Goal: Information Seeking & Learning: Learn about a topic

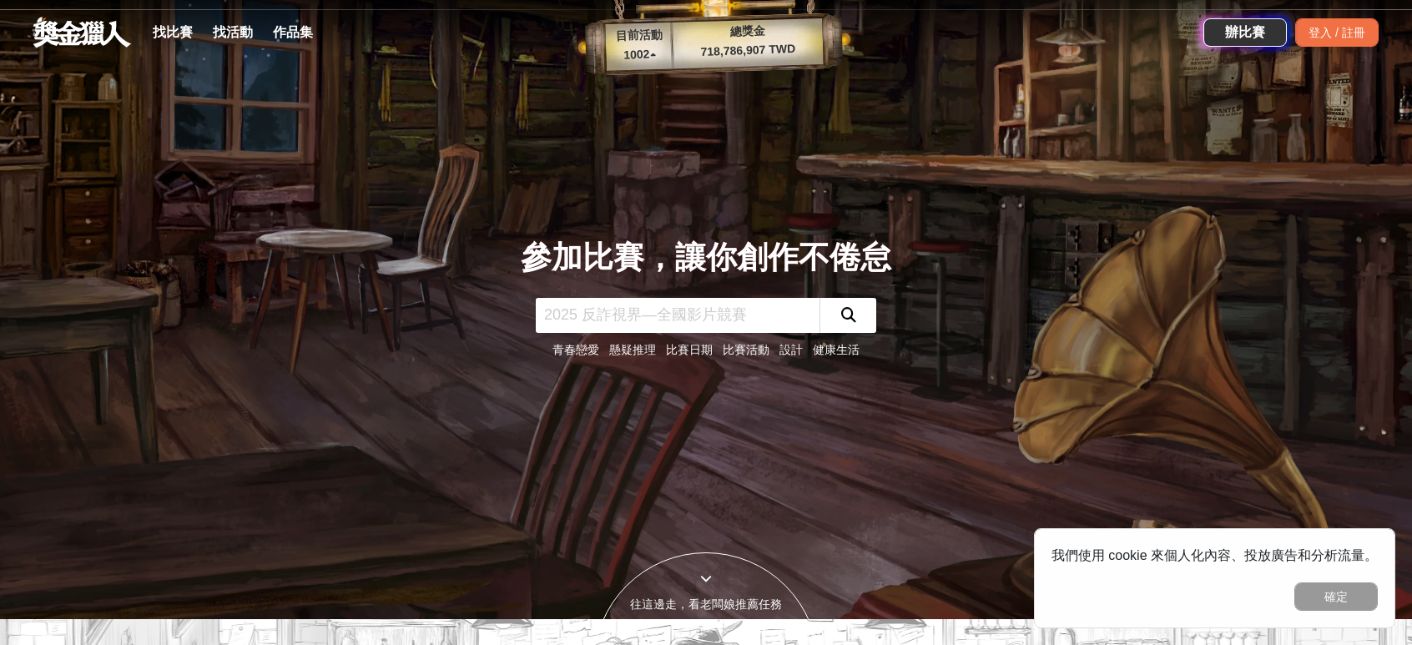
scroll to position [27, 0]
click at [699, 346] on link "比賽日期" at bounding box center [689, 348] width 47 height 13
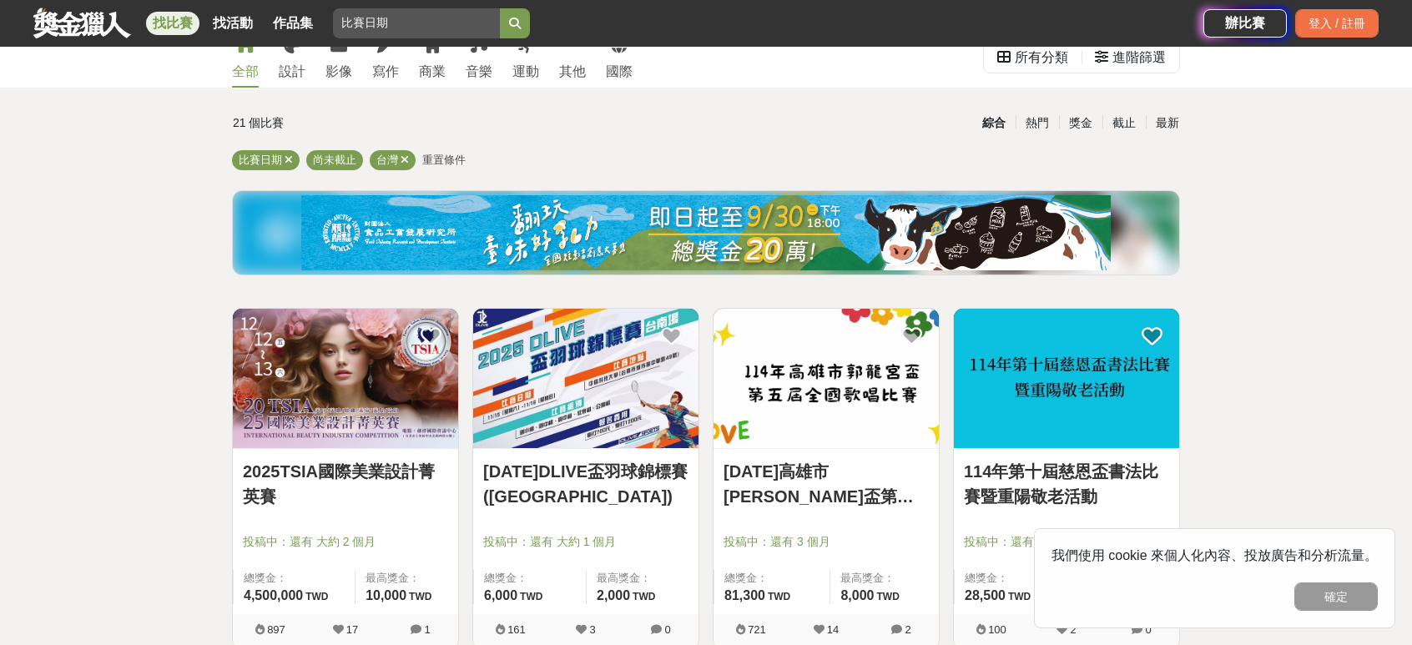
scroll to position [28, 0]
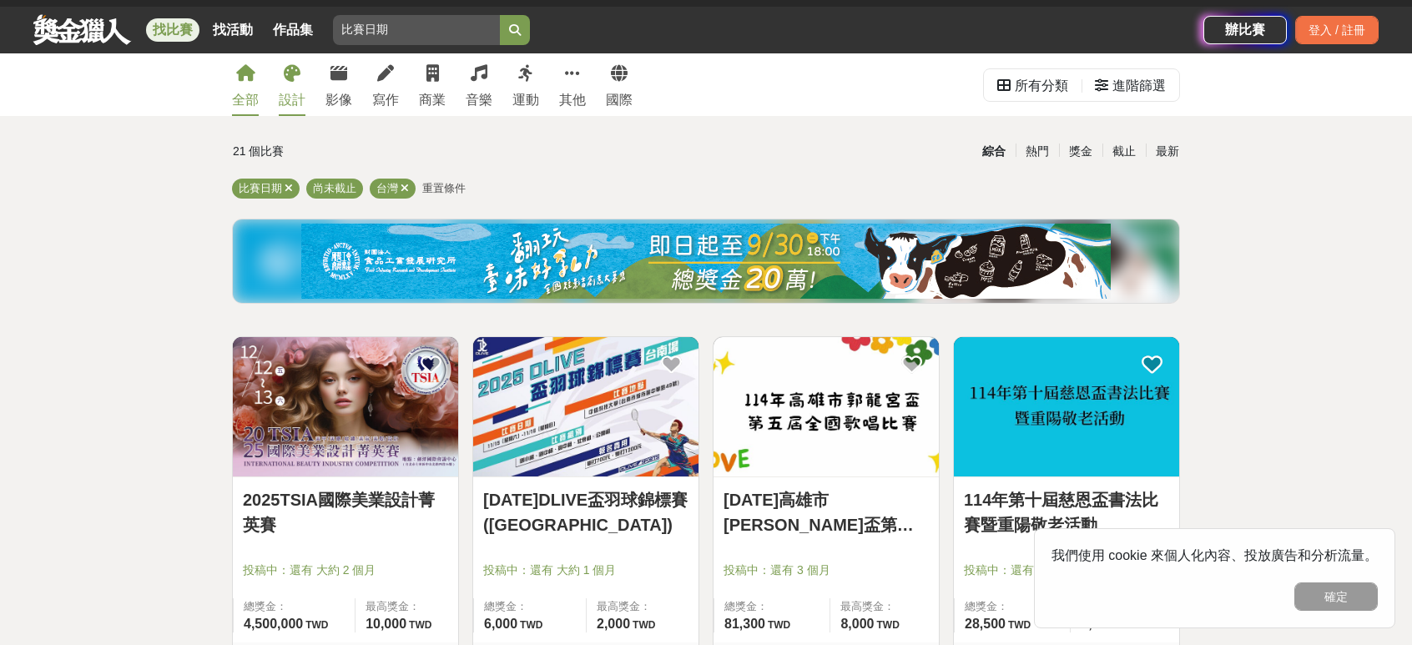
click at [279, 79] on link "設計" at bounding box center [292, 84] width 27 height 63
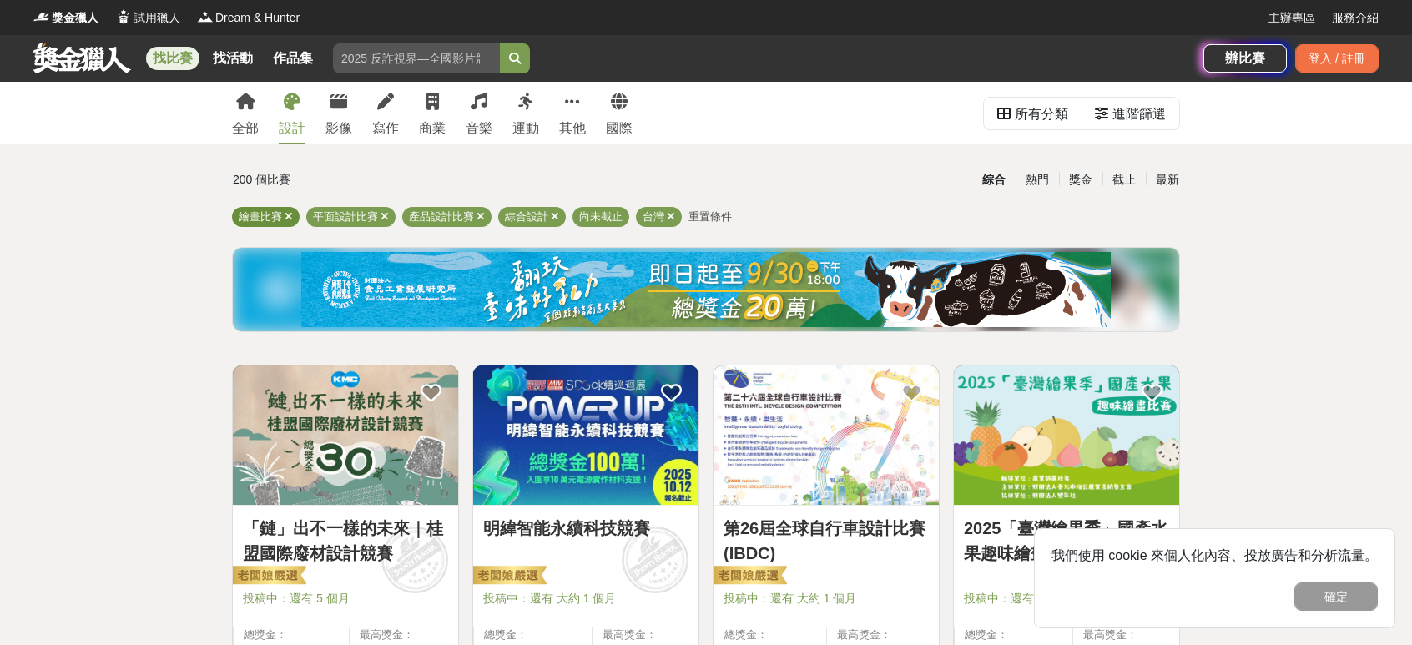
click at [255, 217] on span "繪畫比賽" at bounding box center [260, 216] width 43 height 13
click at [333, 176] on div "200 個比賽" at bounding box center [390, 179] width 315 height 29
click at [479, 219] on icon at bounding box center [481, 216] width 8 height 11
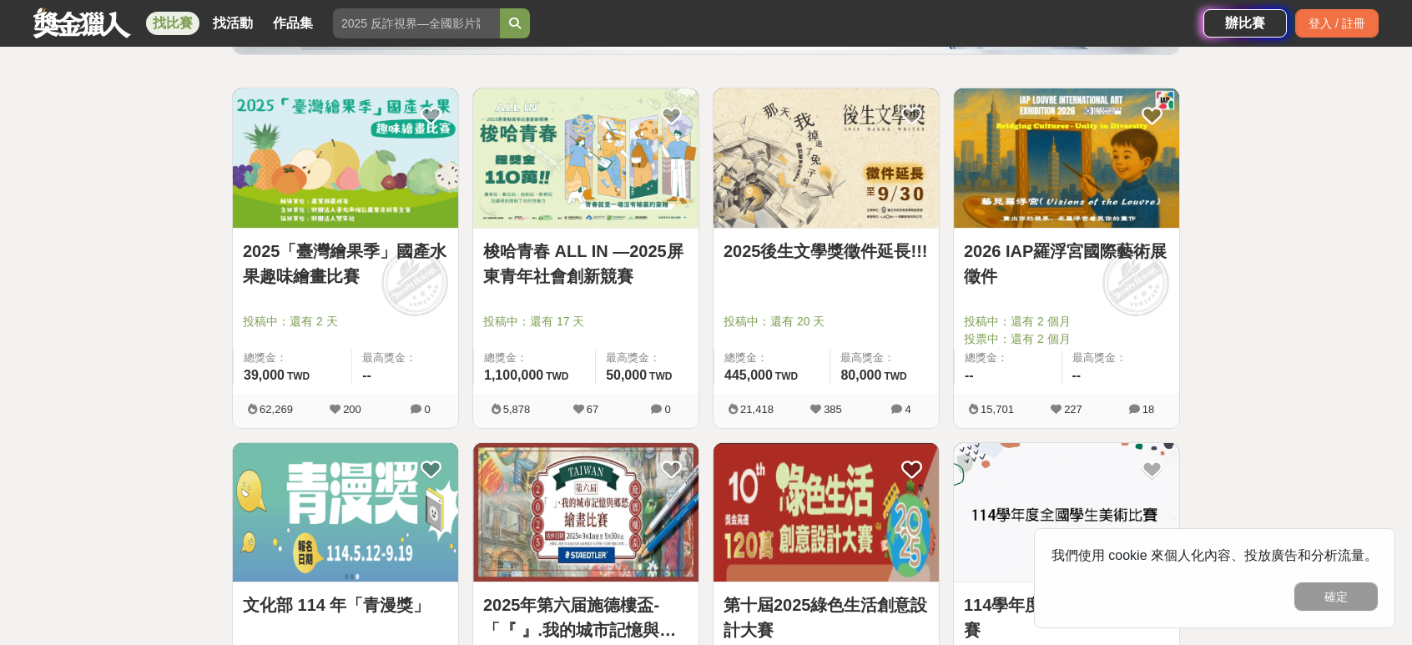
scroll to position [272, 0]
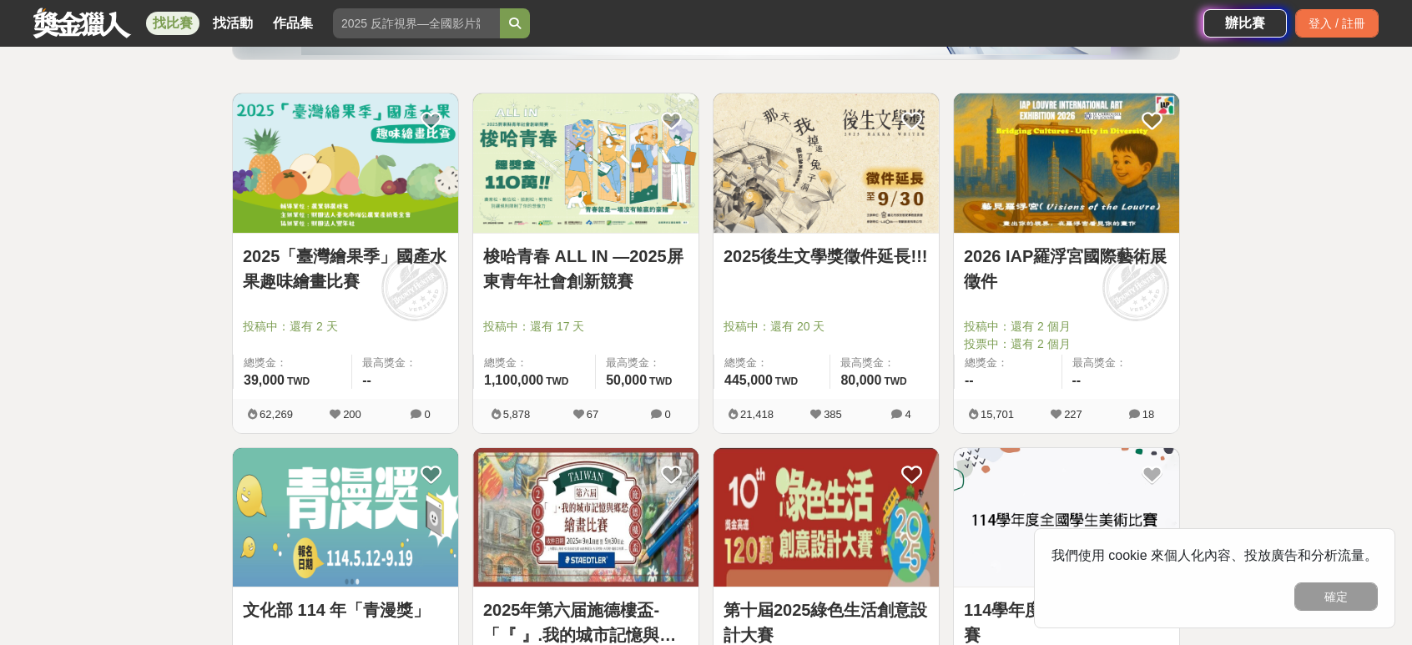
click at [633, 260] on link "梭哈青春 ALL IN —2025屏東青年社會創新競賽" at bounding box center [585, 269] width 205 height 50
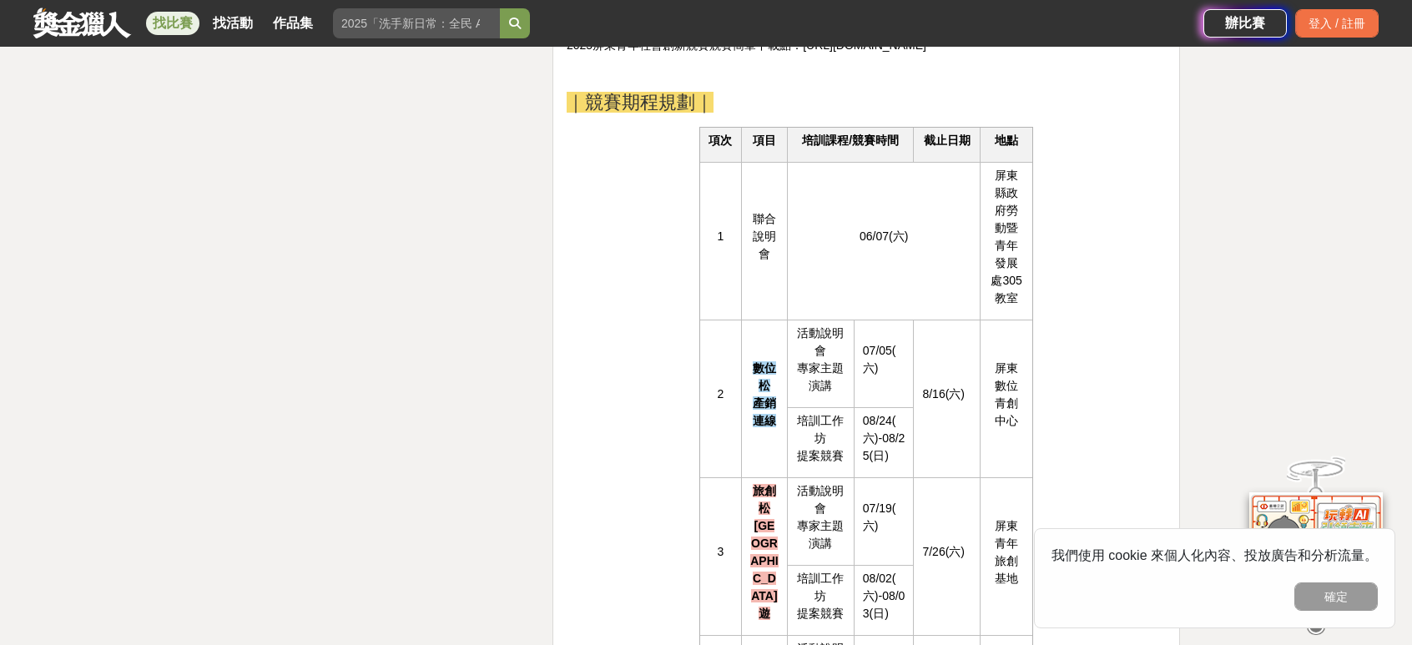
scroll to position [2678, 0]
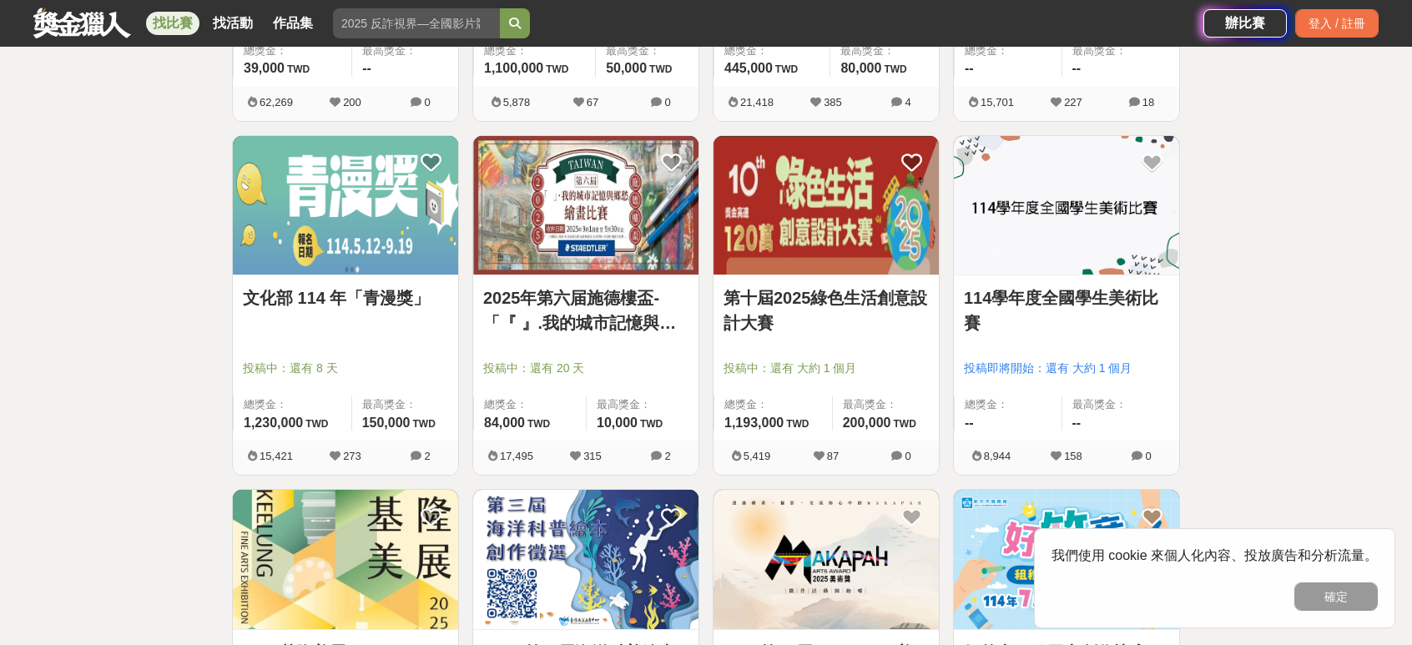
scroll to position [593, 0]
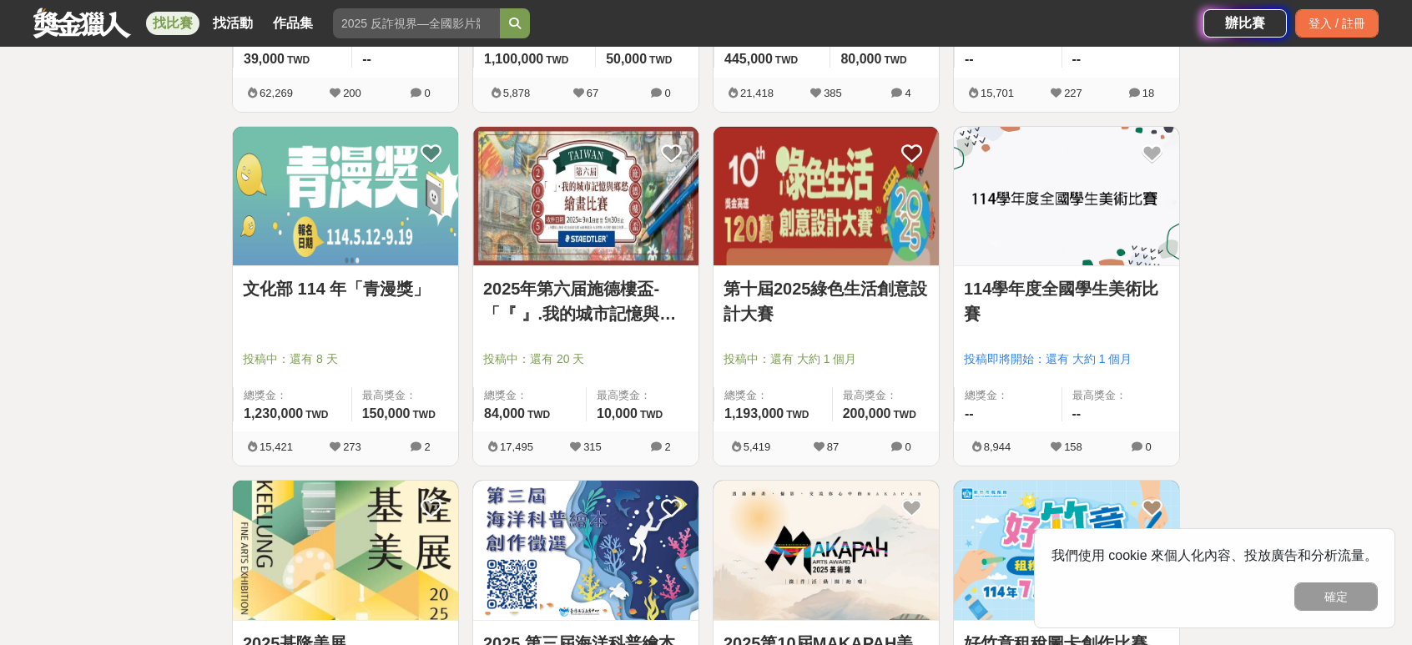
click at [574, 278] on link "2025年第六届施德樓盃-「『 』.我的城市記憶與鄉愁」繪畫比賽" at bounding box center [585, 301] width 205 height 50
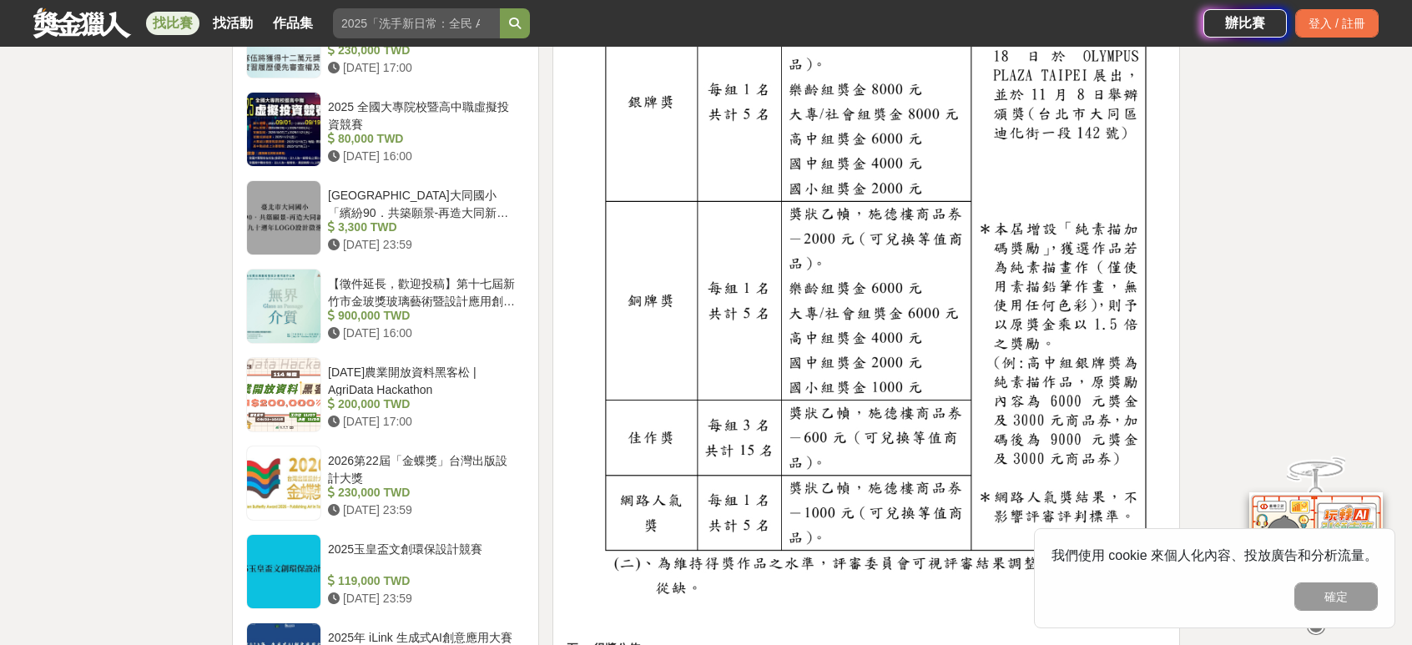
scroll to position [1812, 0]
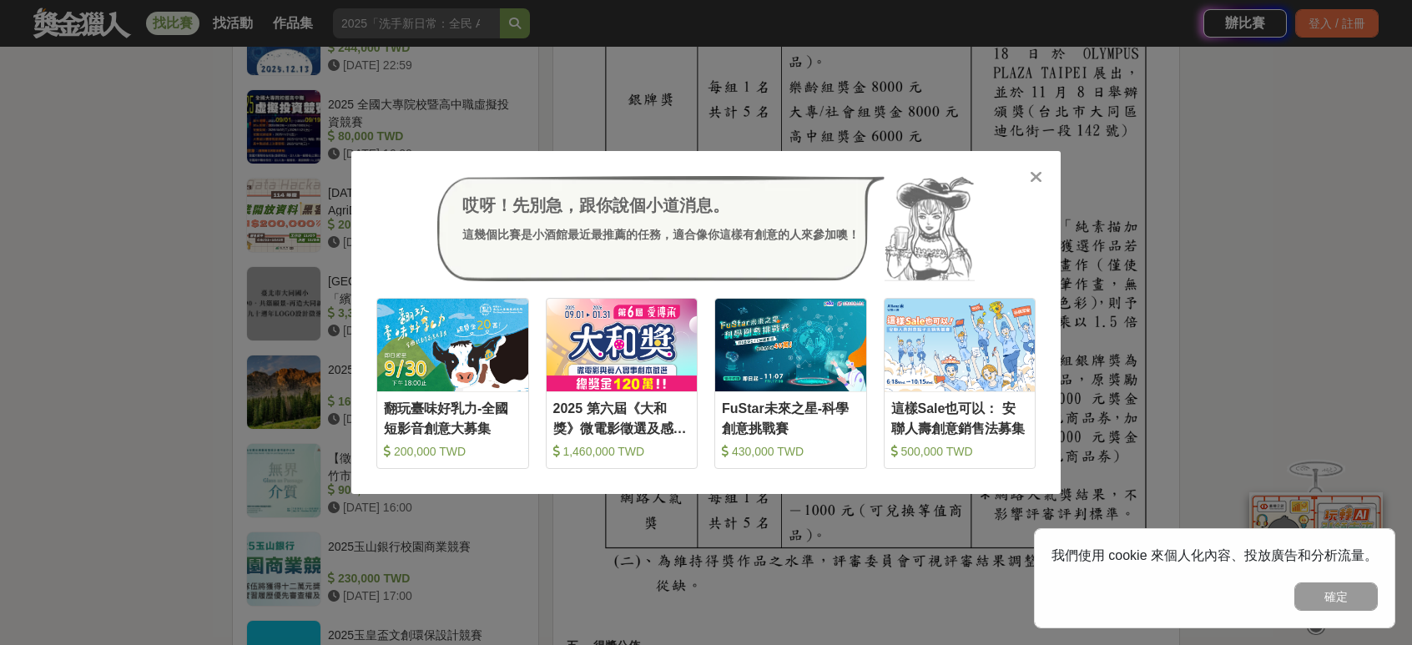
click at [1032, 178] on icon at bounding box center [1036, 177] width 13 height 17
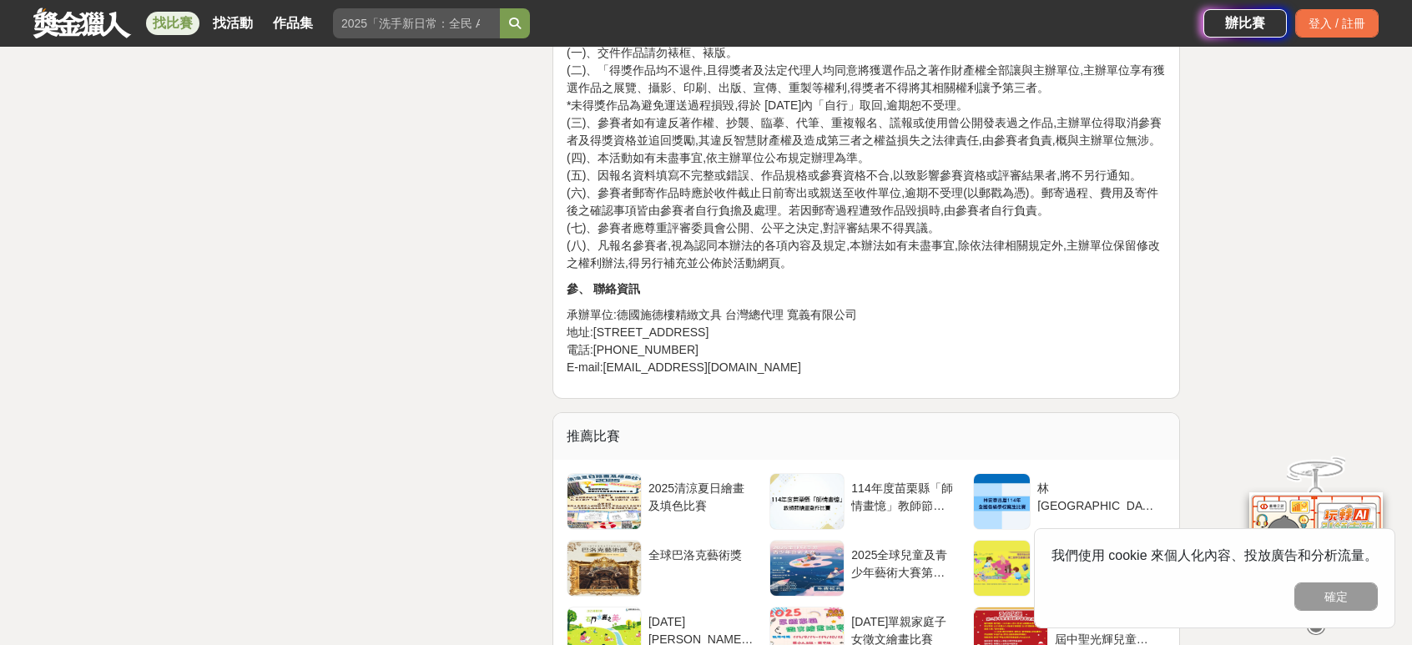
scroll to position [2582, 0]
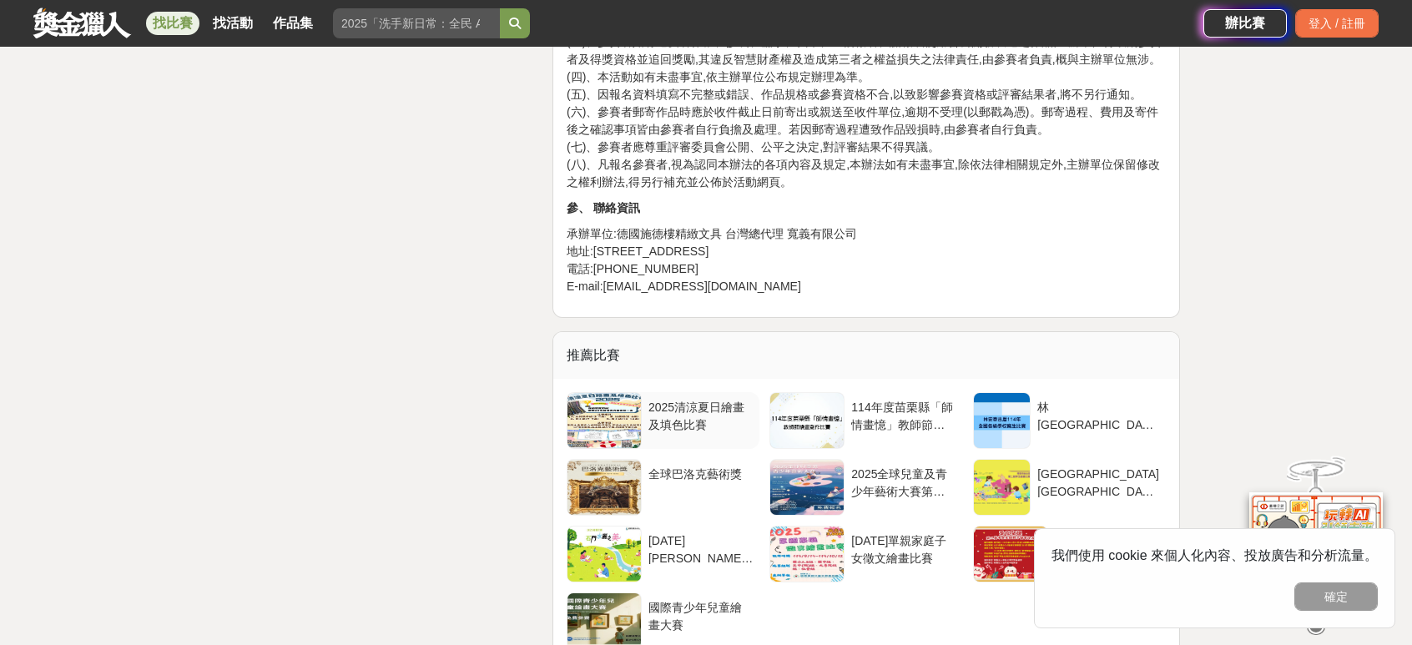
click at [709, 399] on div "2025清涼夏日繪畫及填色比賽" at bounding box center [701, 415] width 104 height 32
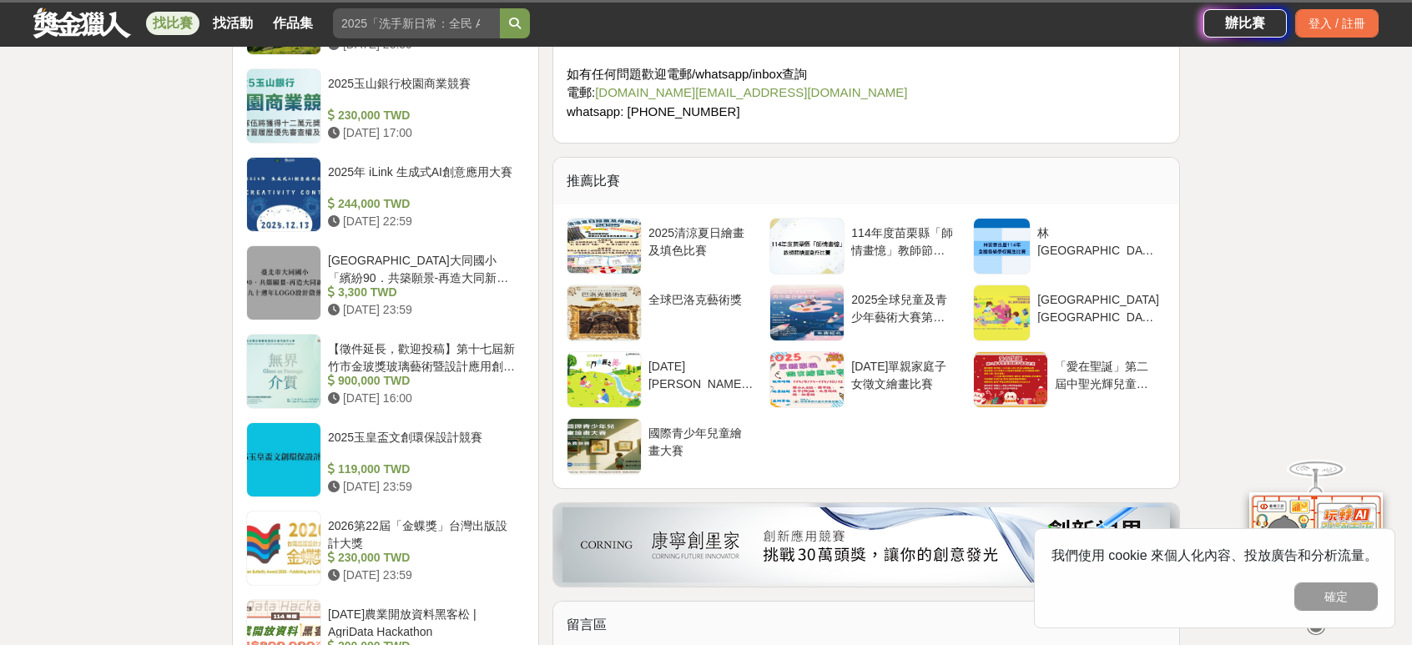
scroll to position [1738, 0]
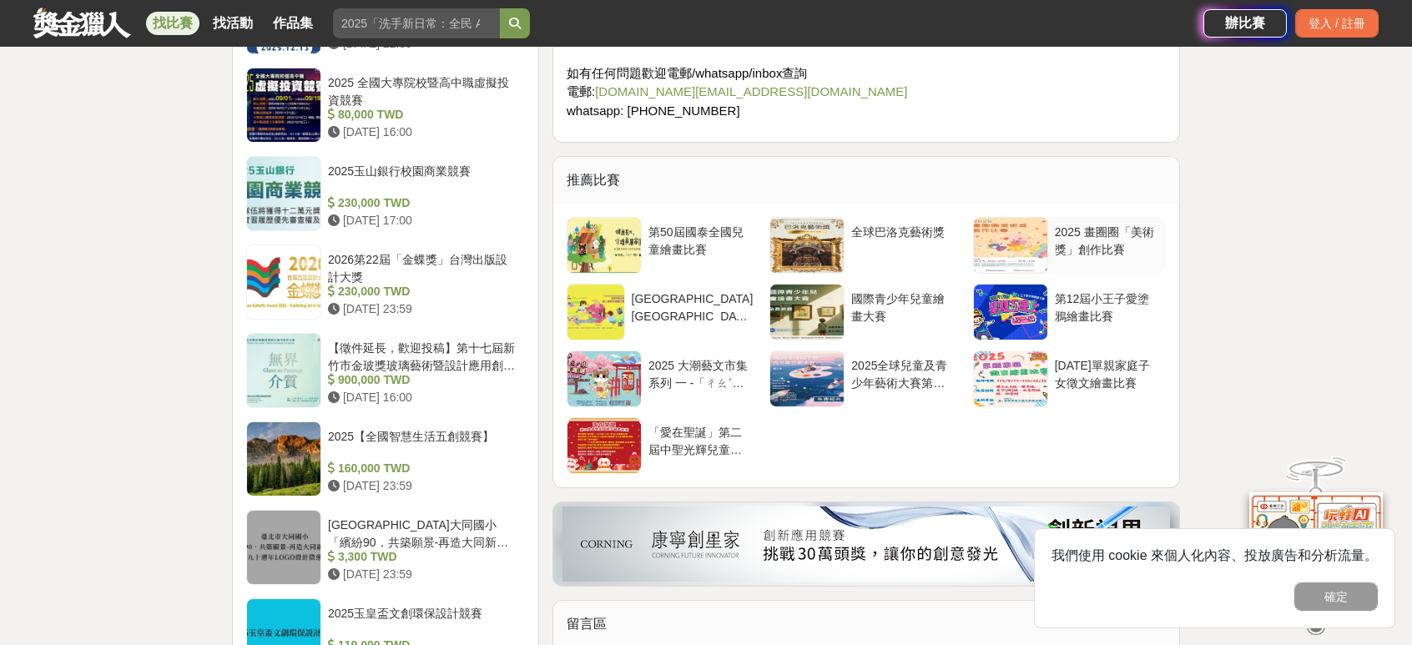
click at [1000, 220] on div at bounding box center [1010, 245] width 73 height 55
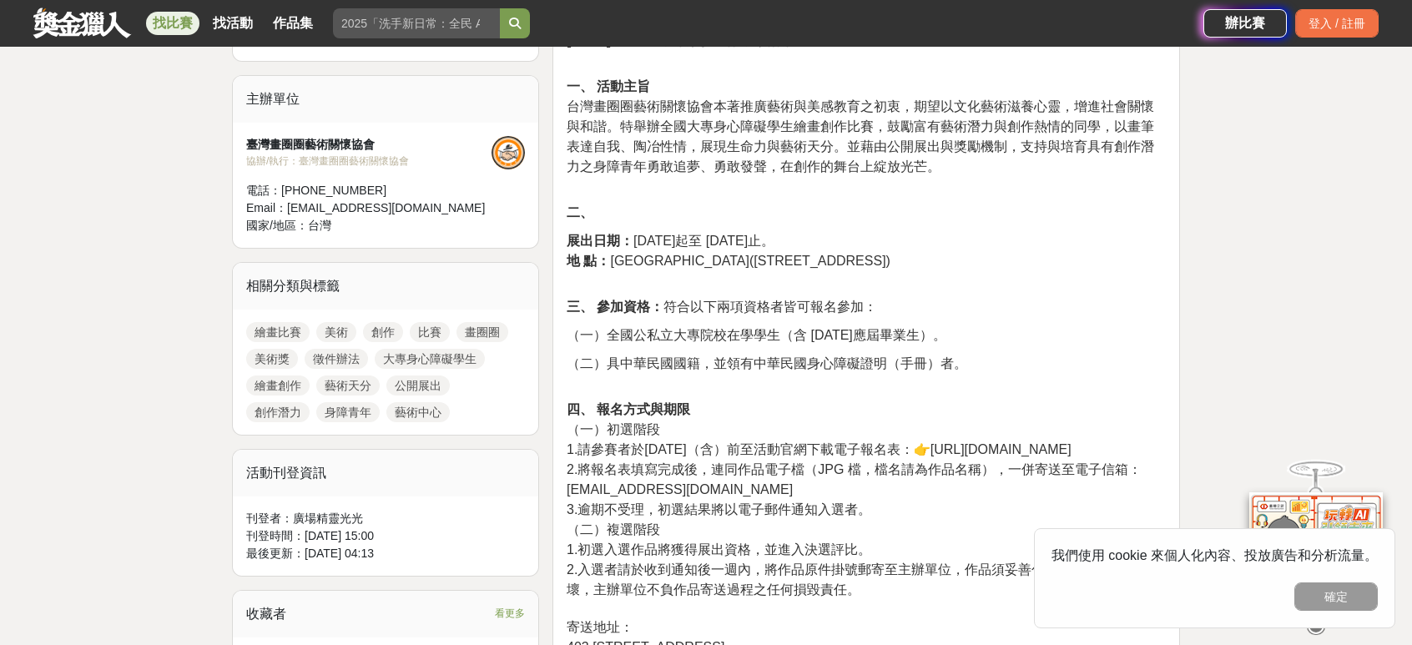
scroll to position [586, 0]
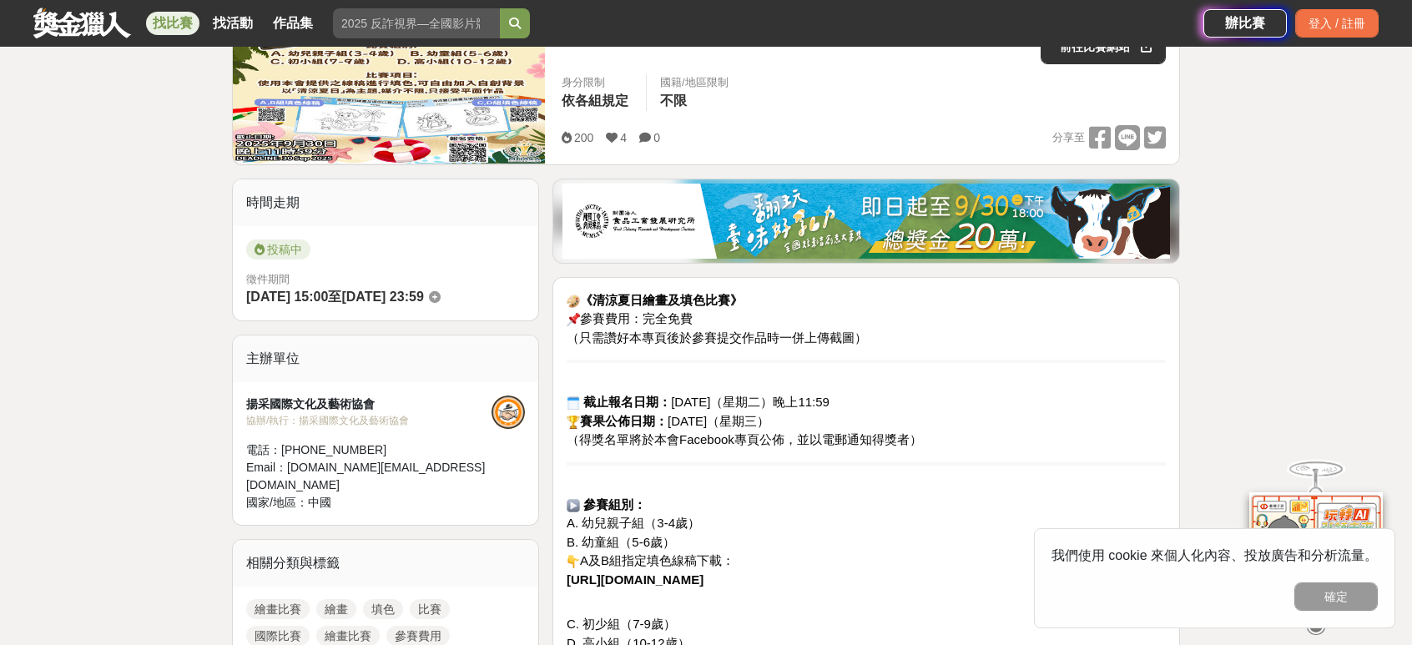
scroll to position [285, 0]
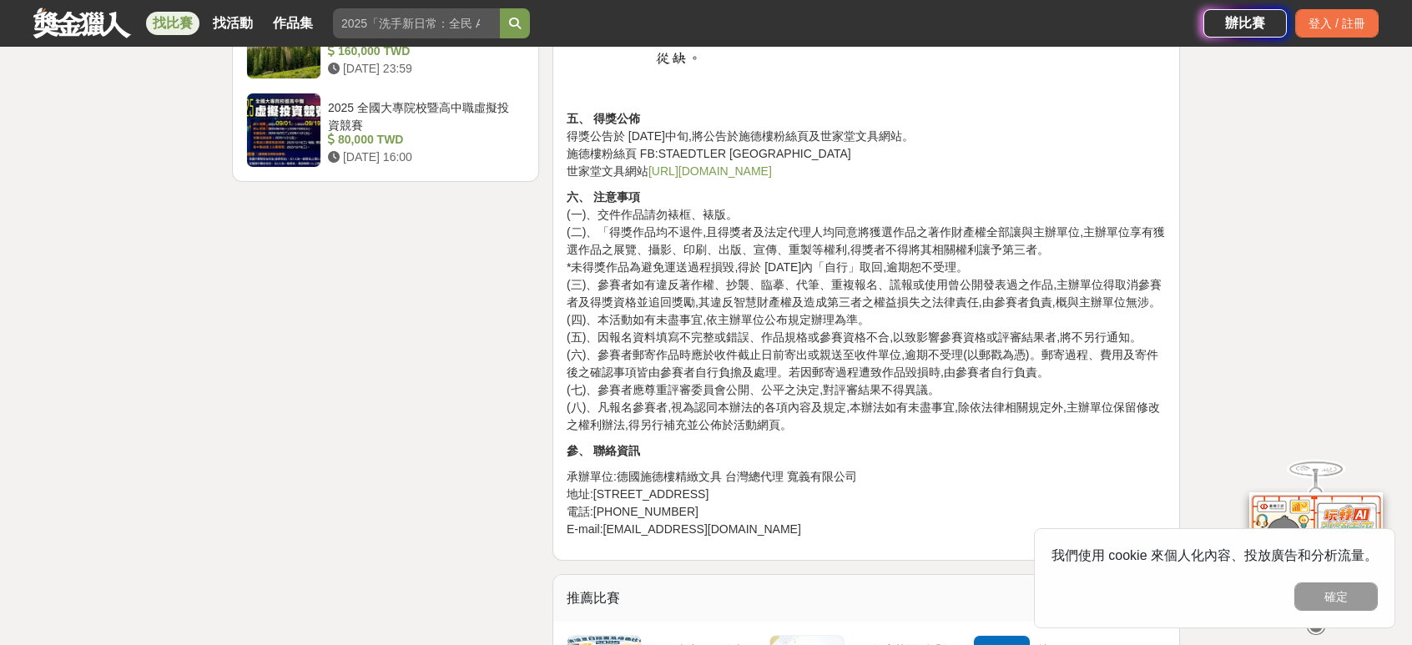
scroll to position [2344, 0]
